Goal: Check status: Check status

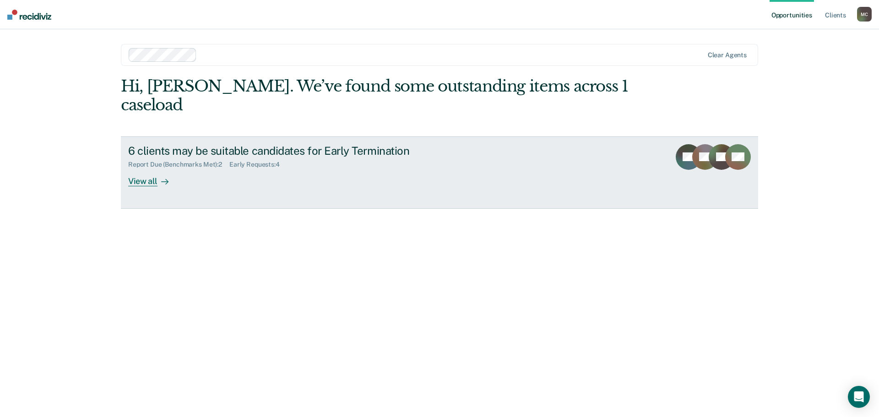
click at [139, 169] on div "View all" at bounding box center [153, 178] width 51 height 18
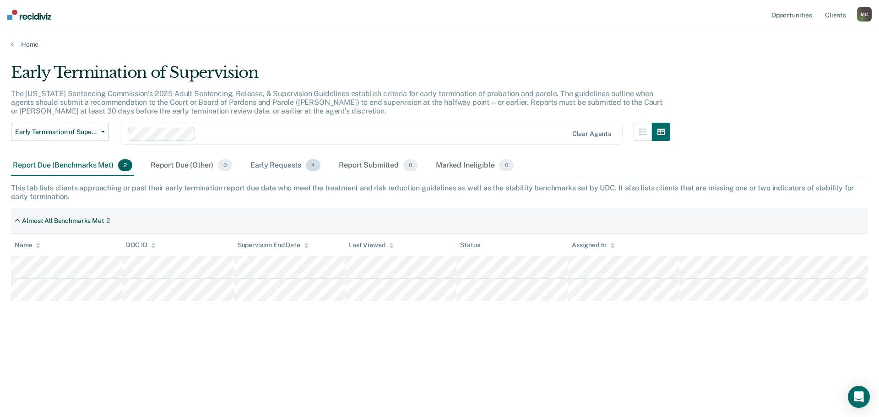
click at [274, 166] on div "Early Requests 4" at bounding box center [286, 166] width 74 height 20
